Goal: Information Seeking & Learning: Check status

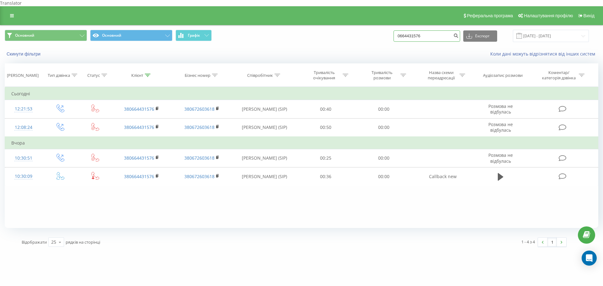
click at [419, 30] on input "0664431576" at bounding box center [426, 35] width 67 height 11
click at [34, 51] on button "Скинути фільтри" at bounding box center [24, 54] width 39 height 6
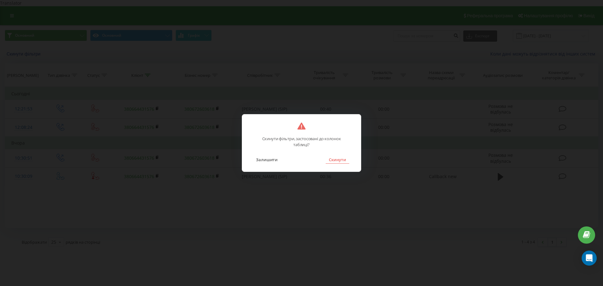
click at [330, 156] on button "Скинути" at bounding box center [338, 160] width 24 height 8
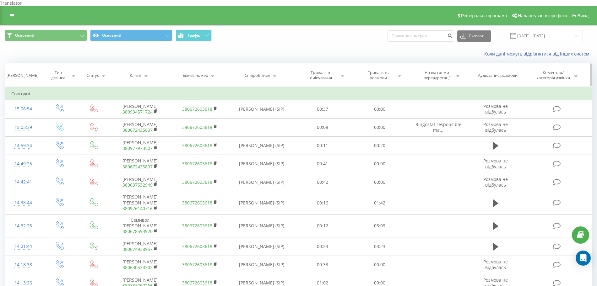
click at [72, 74] on icon at bounding box center [74, 75] width 6 height 3
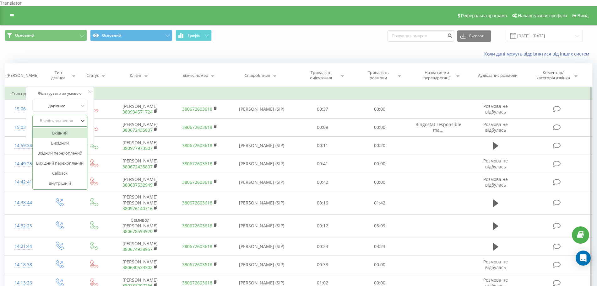
click at [50, 118] on div "Введіть значення" at bounding box center [56, 120] width 45 height 5
click at [65, 128] on div "Вхідний" at bounding box center [60, 133] width 55 height 10
click at [75, 129] on span "OK" at bounding box center [73, 134] width 18 height 10
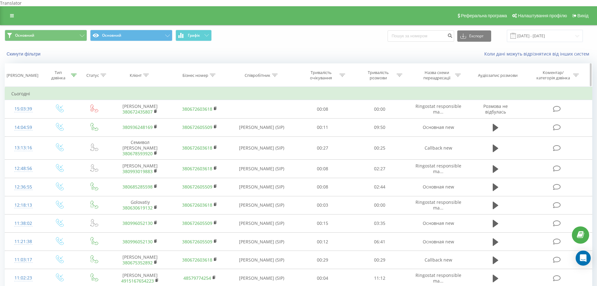
click at [398, 74] on icon at bounding box center [400, 75] width 6 height 3
click at [377, 115] on input "text" at bounding box center [379, 120] width 55 height 11
type input "00:00"
click at [392, 128] on span "OK" at bounding box center [393, 133] width 18 height 10
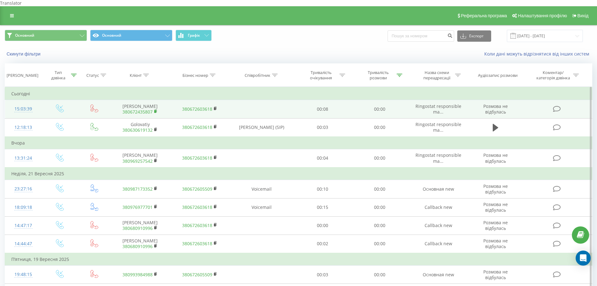
click at [154, 112] on icon at bounding box center [155, 111] width 3 height 4
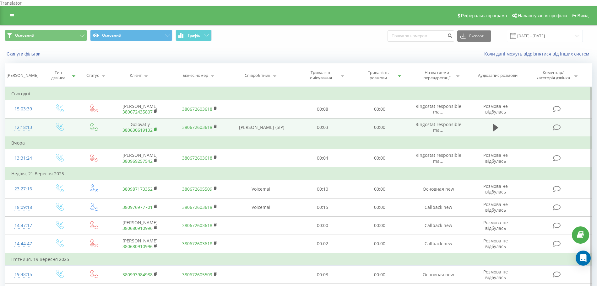
click at [158, 129] on icon at bounding box center [155, 129] width 3 height 4
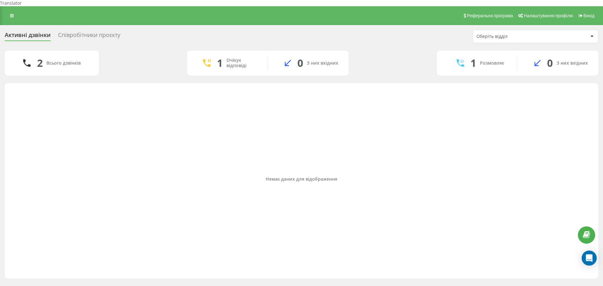
click at [9, 14] on div "Реферальна програма Налаштування профілю Вихід" at bounding box center [301, 15] width 603 height 19
click at [9, 11] on link at bounding box center [11, 15] width 11 height 9
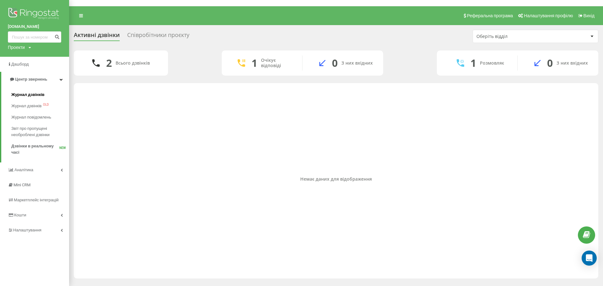
click at [25, 97] on span "Журнал дзвінків" at bounding box center [27, 95] width 33 height 6
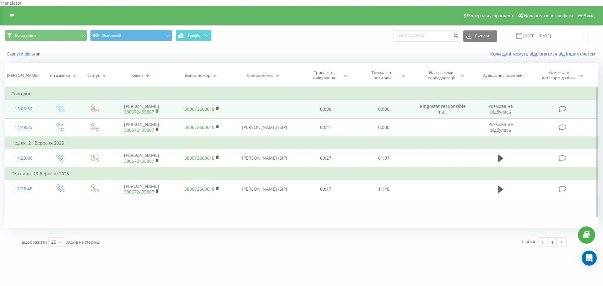
click at [157, 111] on rect at bounding box center [157, 111] width 2 height 3
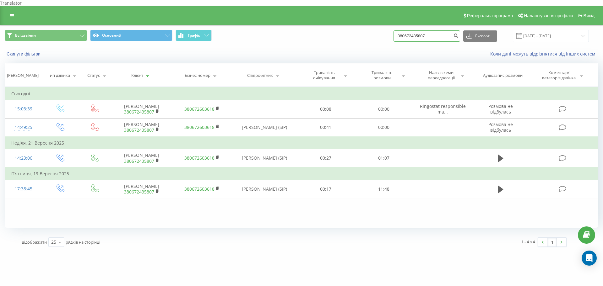
click at [405, 30] on input "380672435807" at bounding box center [426, 35] width 67 height 11
paste input "30619132"
type input "380630619132"
